Goal: Find specific page/section: Find specific page/section

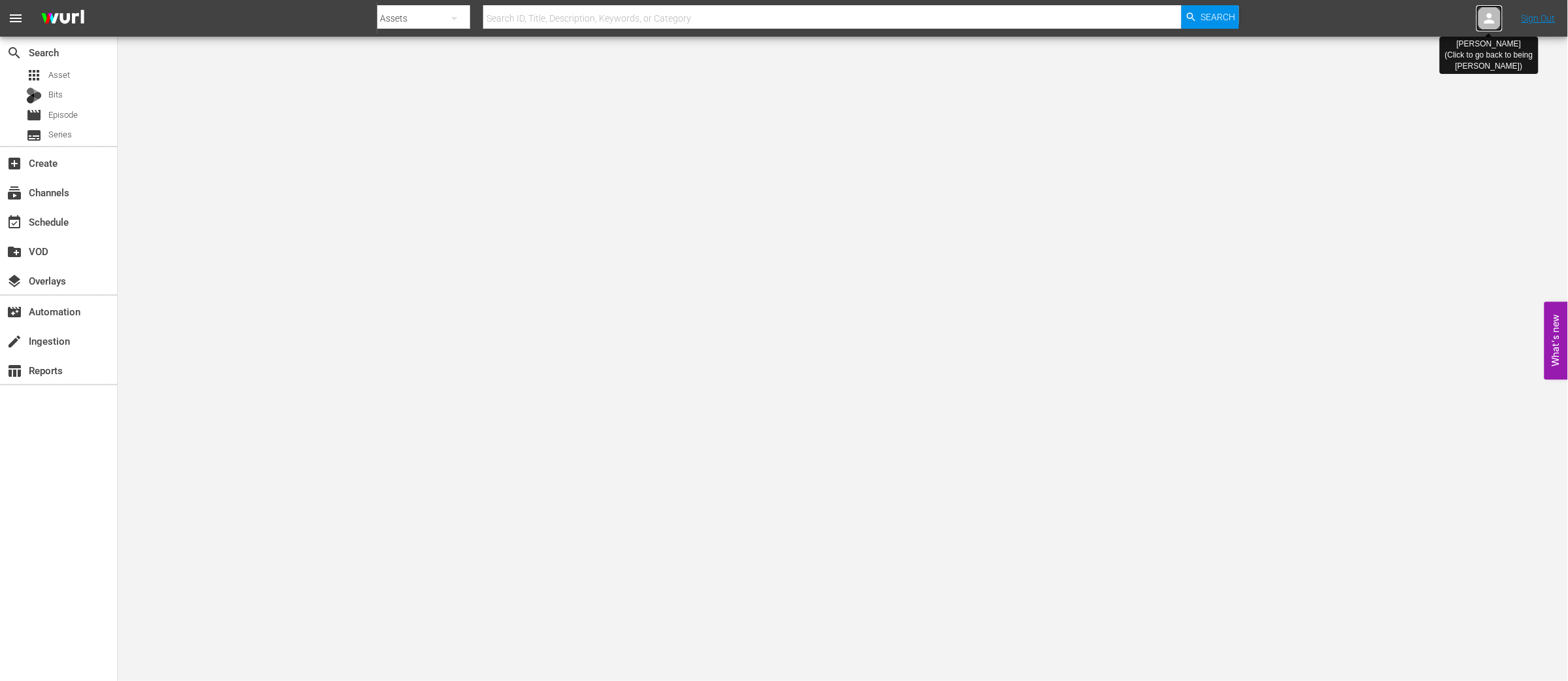
click at [1484, 20] on icon at bounding box center [1490, 19] width 15 height 15
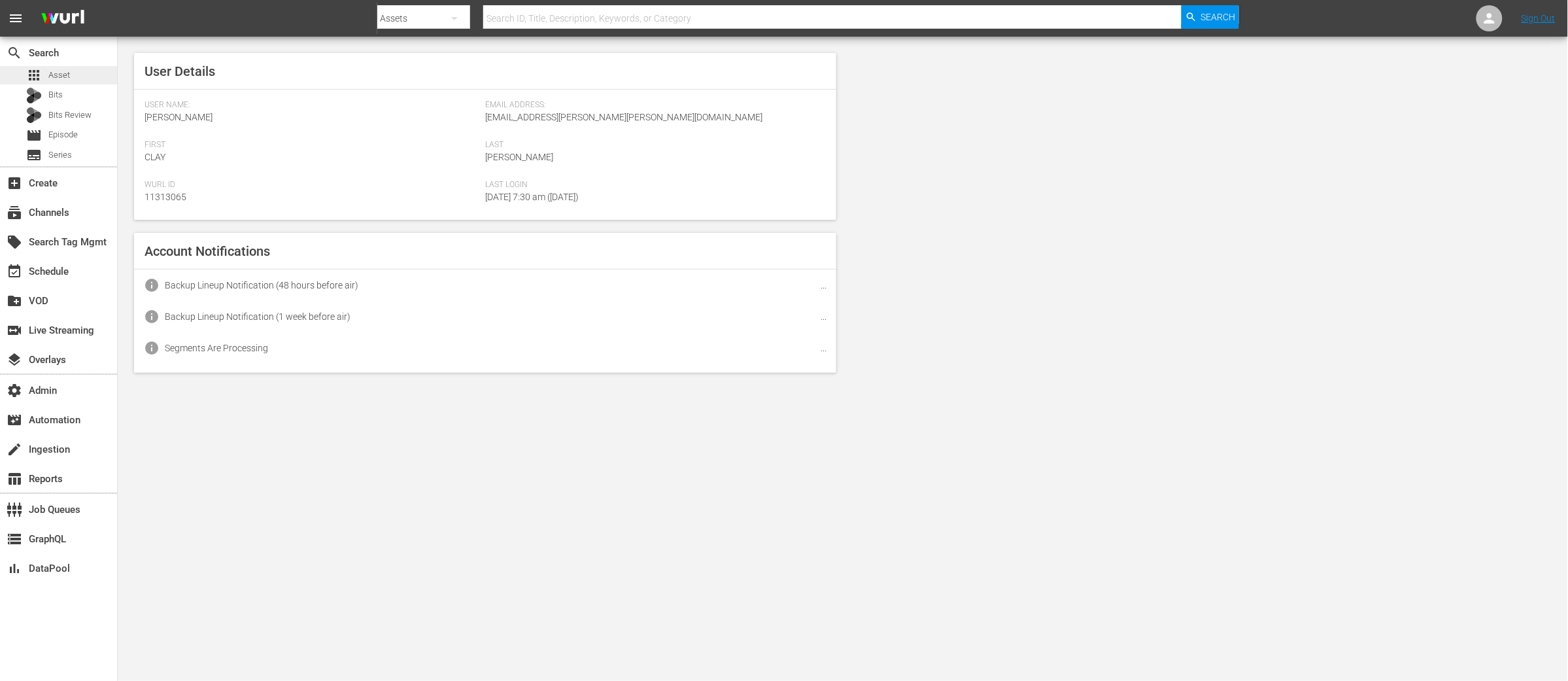
click at [52, 72] on span "Asset" at bounding box center [60, 75] width 22 height 13
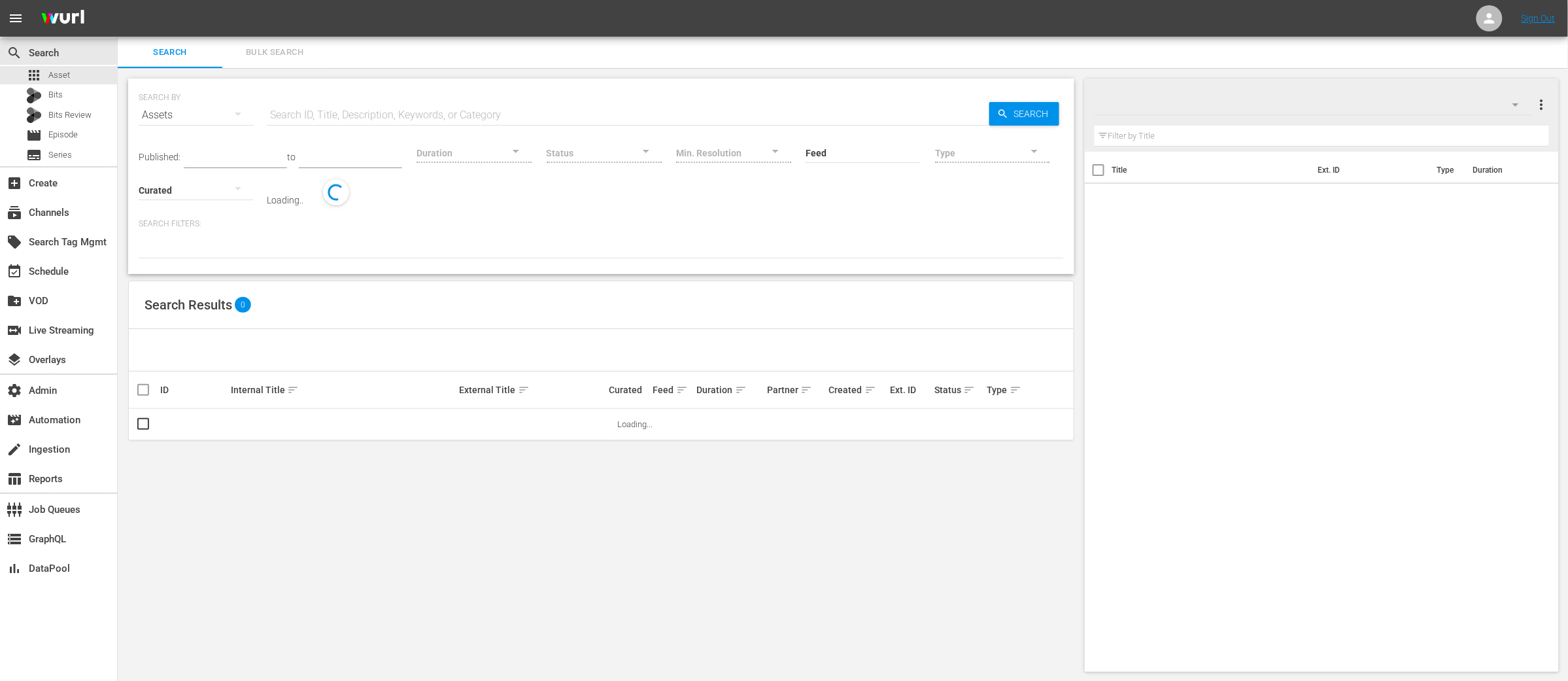
click at [342, 125] on input "text" at bounding box center [628, 115] width 723 height 32
paste input "OR_WYR00003"
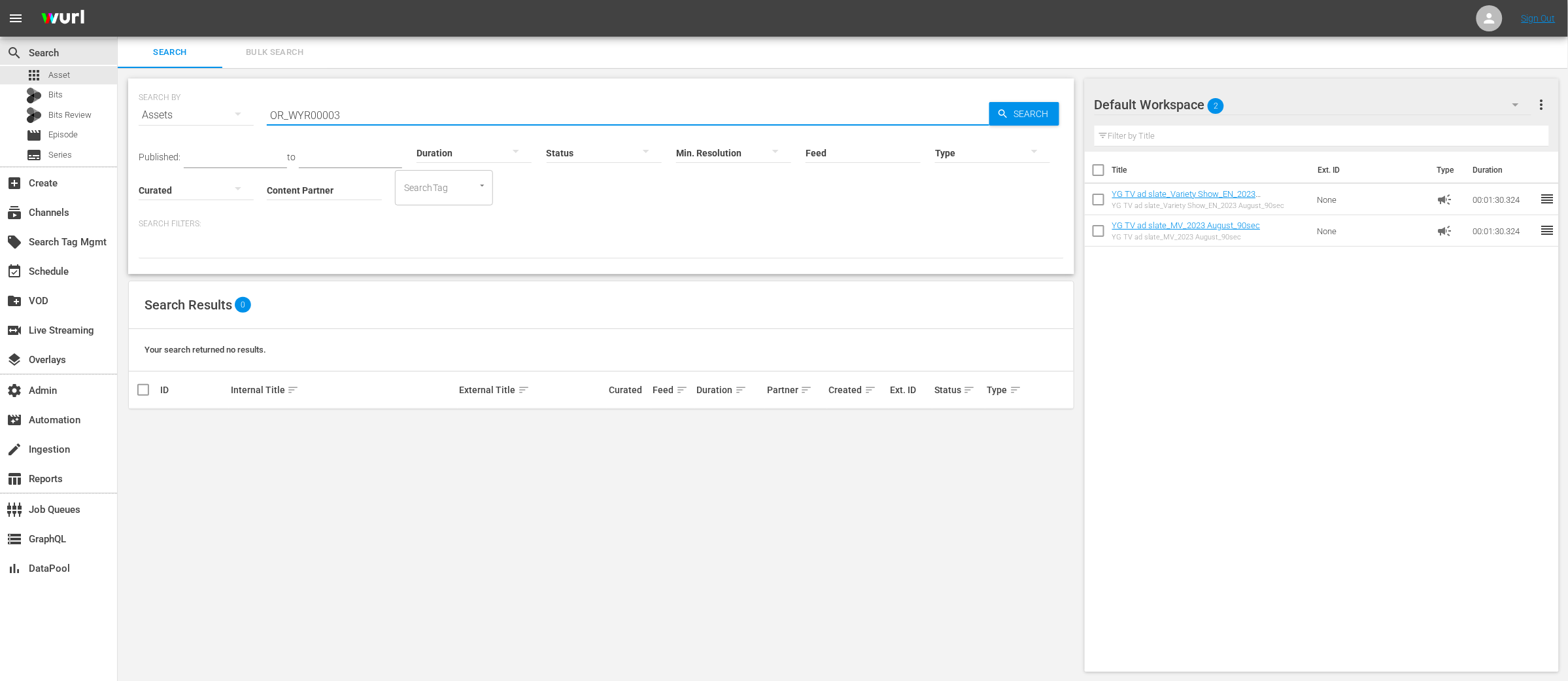
paste input "The Eleven: Episode"
drag, startPoint x: 351, startPoint y: 113, endPoint x: 240, endPoint y: 113, distance: 111.0
click at [240, 113] on div "SEARCH BY Search By Assets Search ID, Title, Description, Keywords, or Category…" at bounding box center [601, 107] width 926 height 47
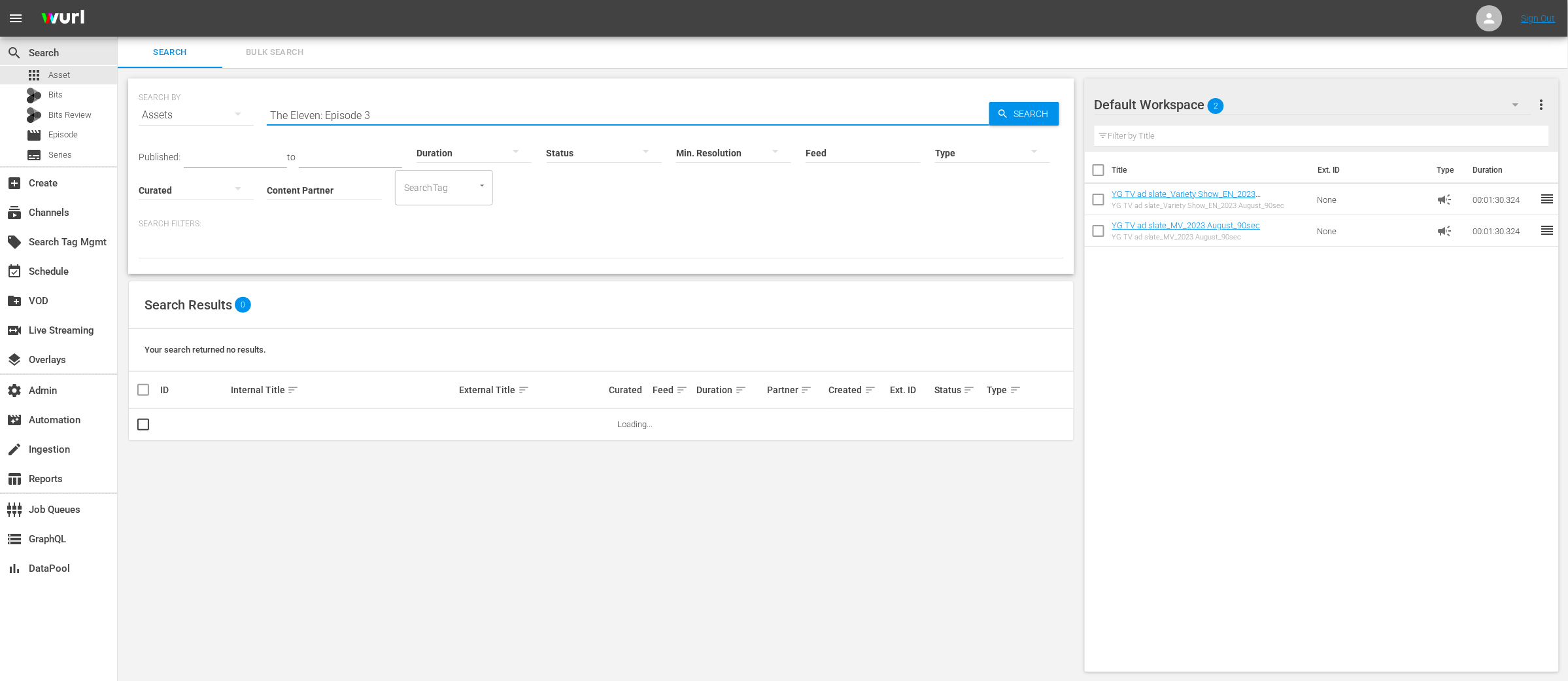
type input "The Eleven: Episode 3"
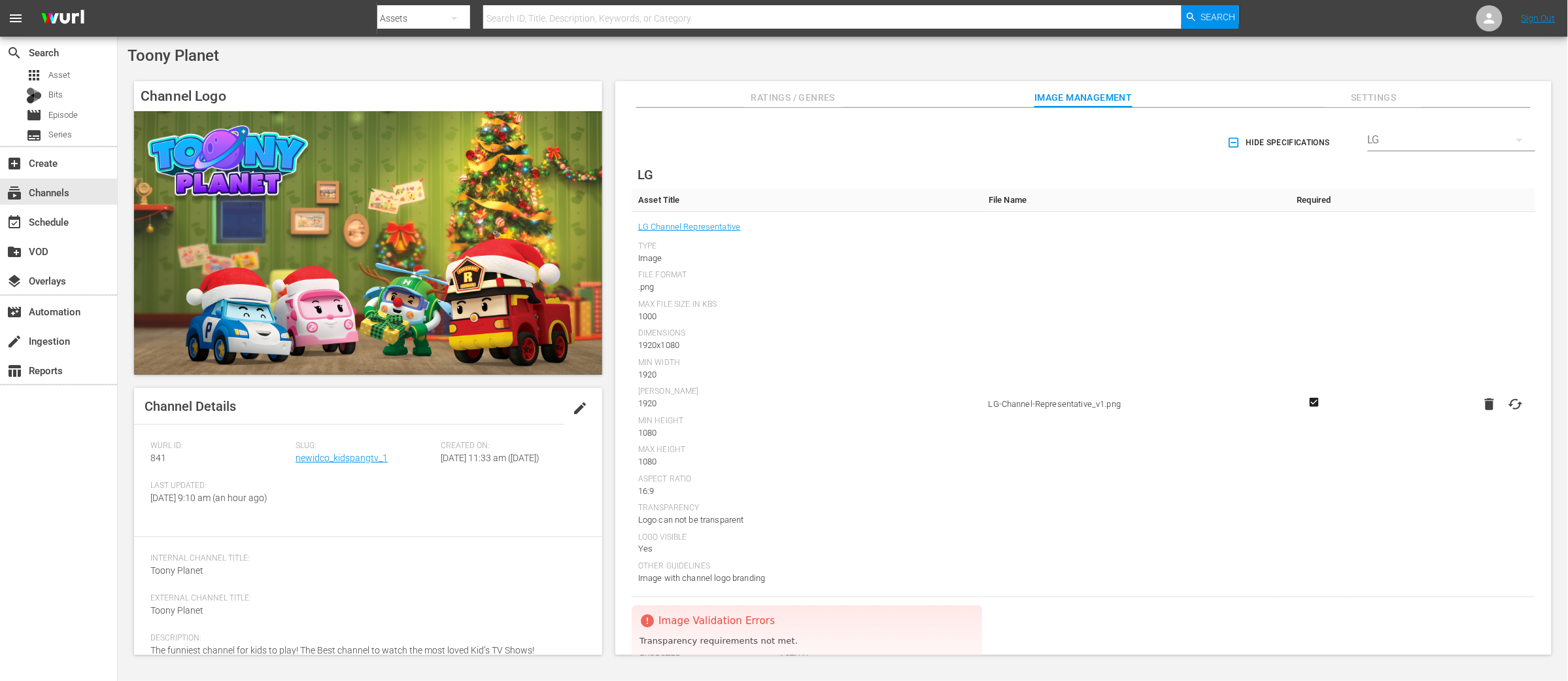
scroll to position [441, 0]
